Goal: Find specific page/section: Find specific page/section

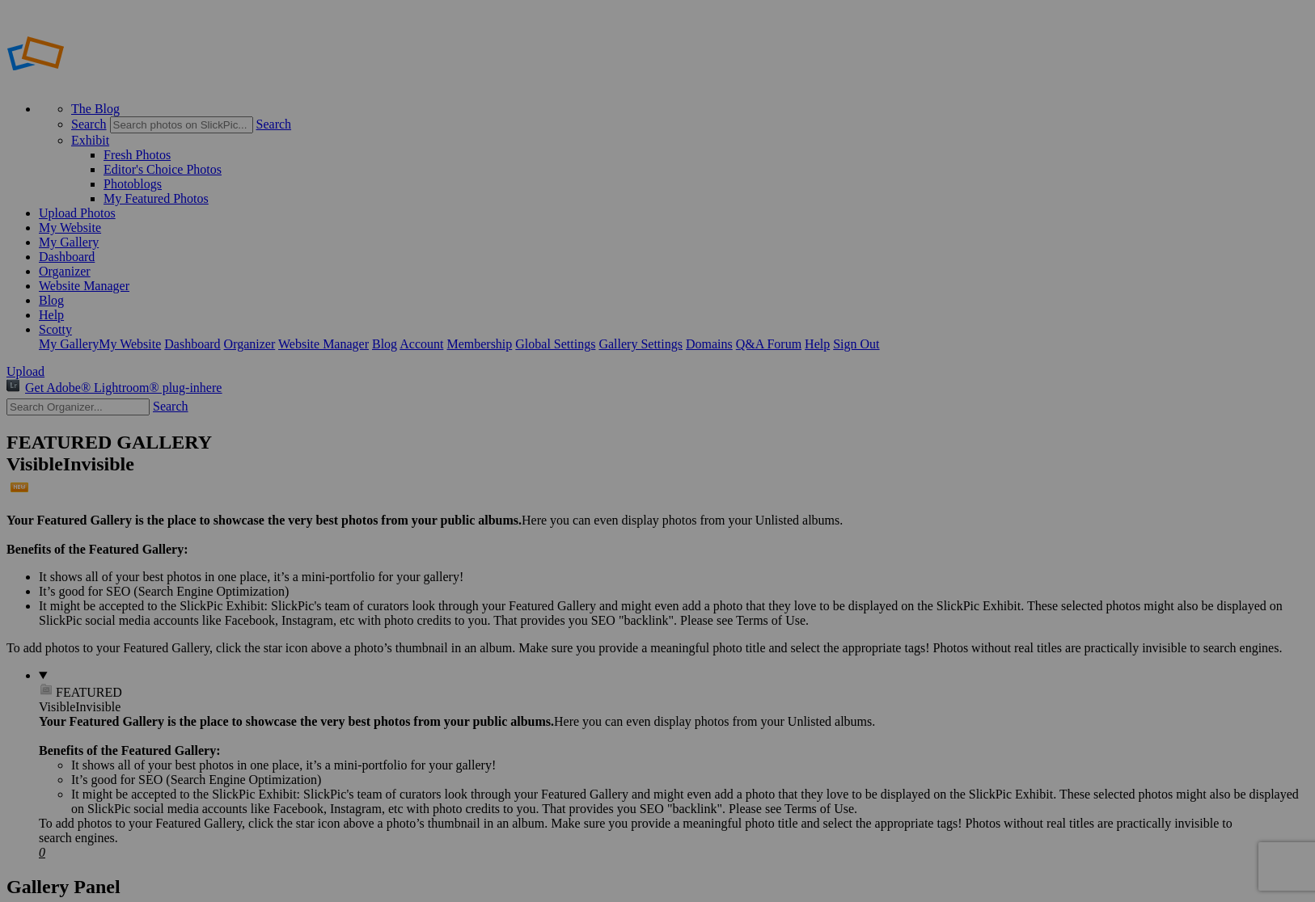
click at [70, 399] on input "text" at bounding box center [77, 407] width 143 height 17
type input "kennie"
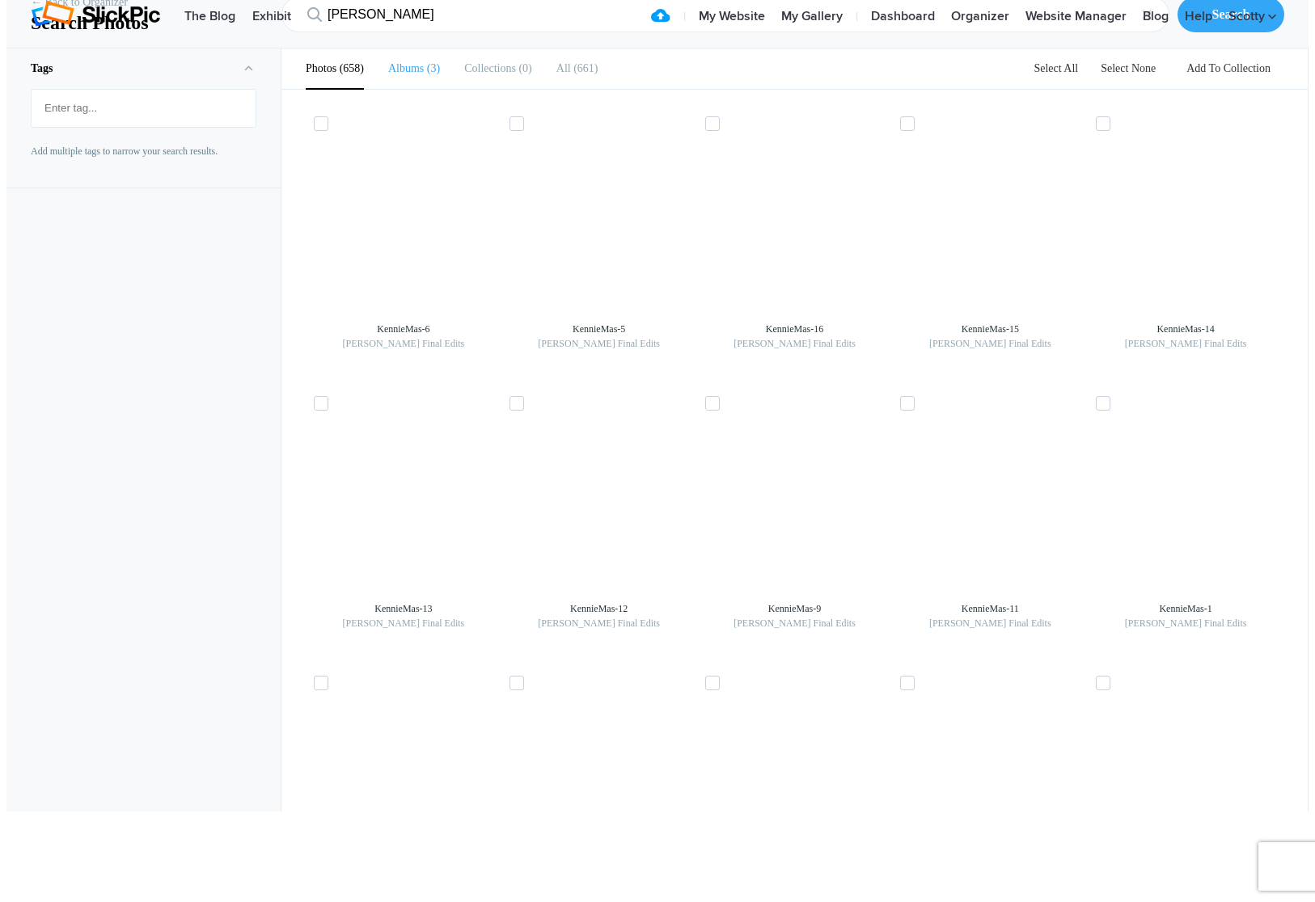
click at [424, 74] on span "3" at bounding box center [432, 68] width 16 height 12
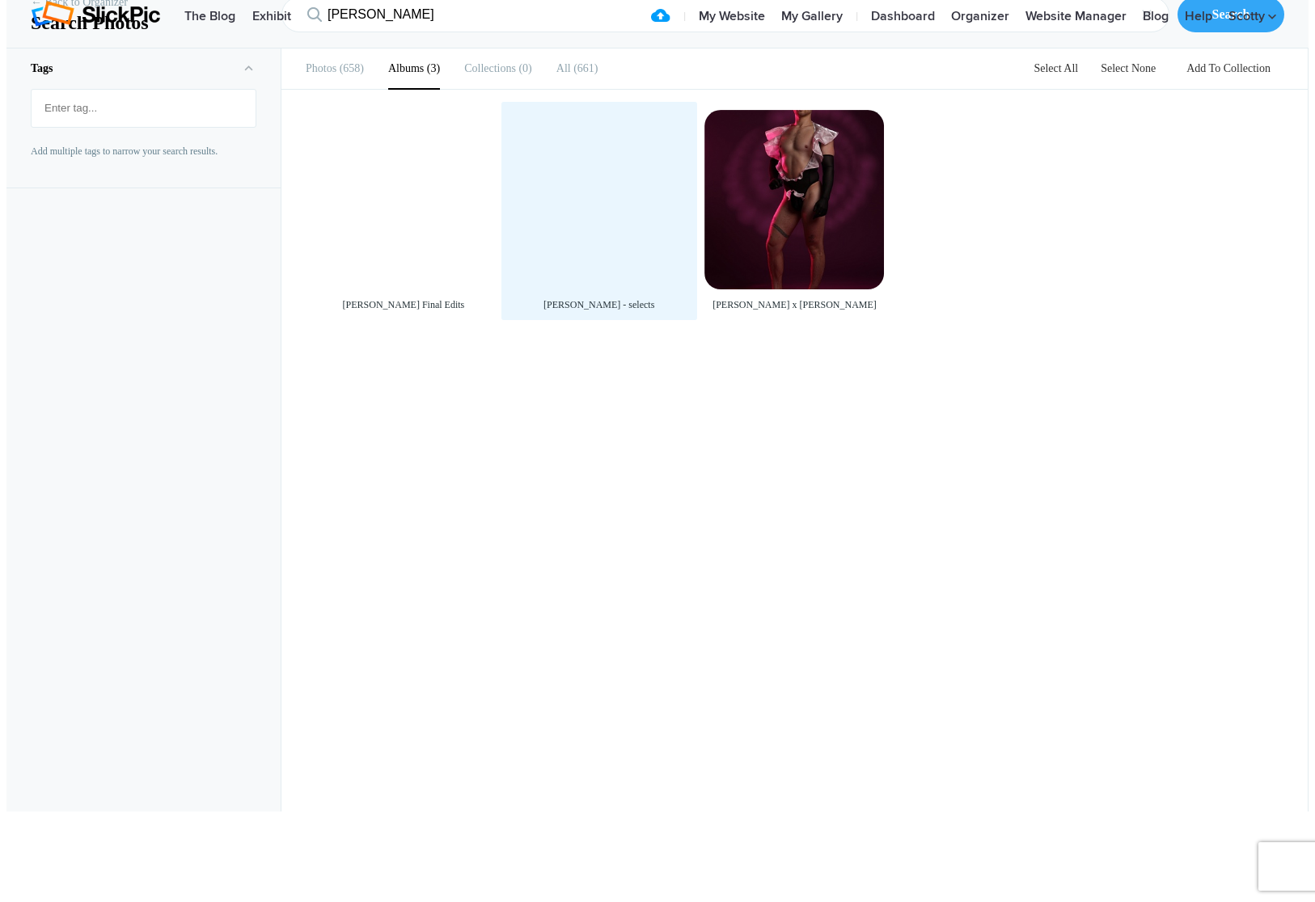
click at [598, 286] on div at bounding box center [599, 200] width 180 height 180
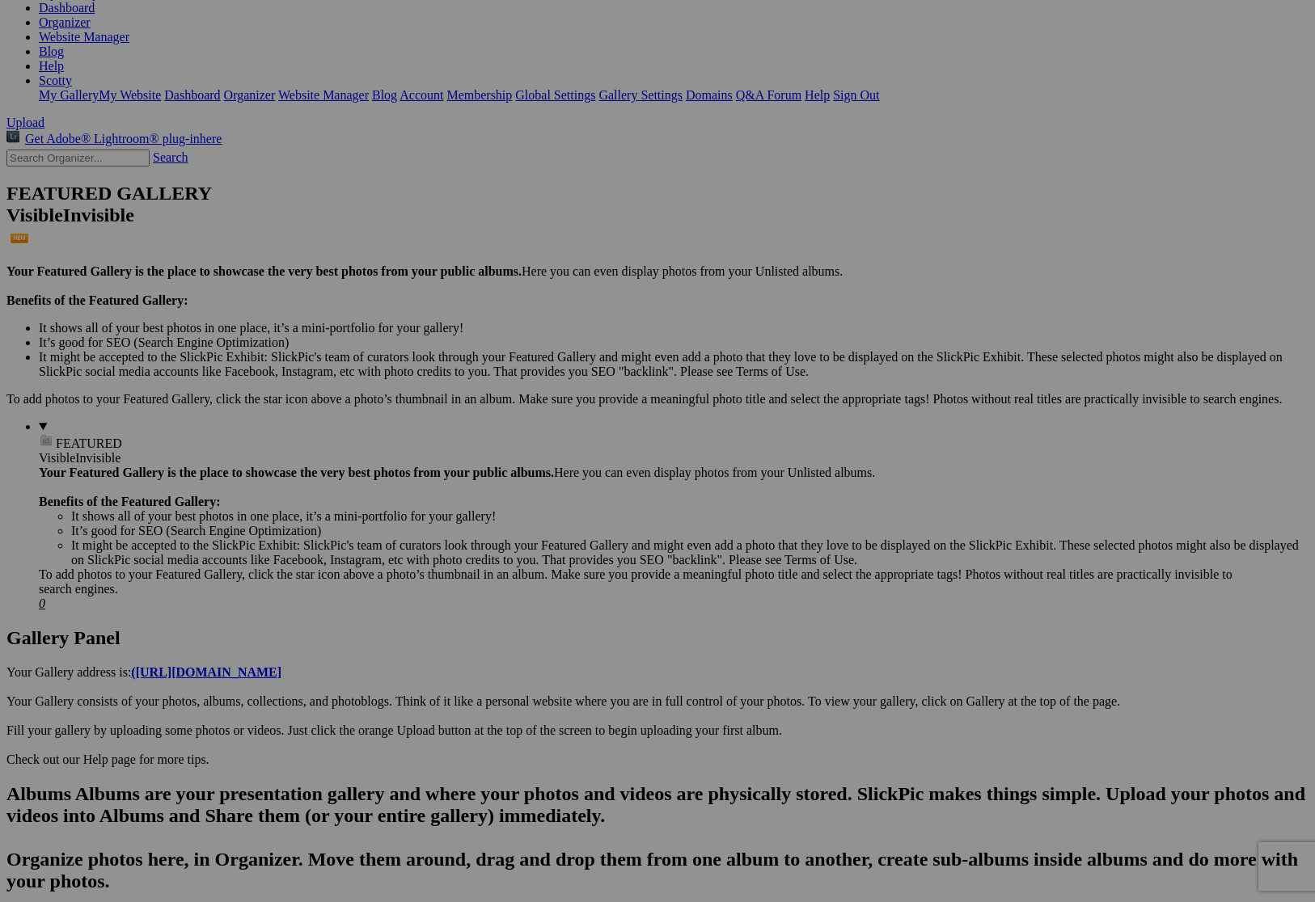
scroll to position [254, 0]
